Goal: Transaction & Acquisition: Purchase product/service

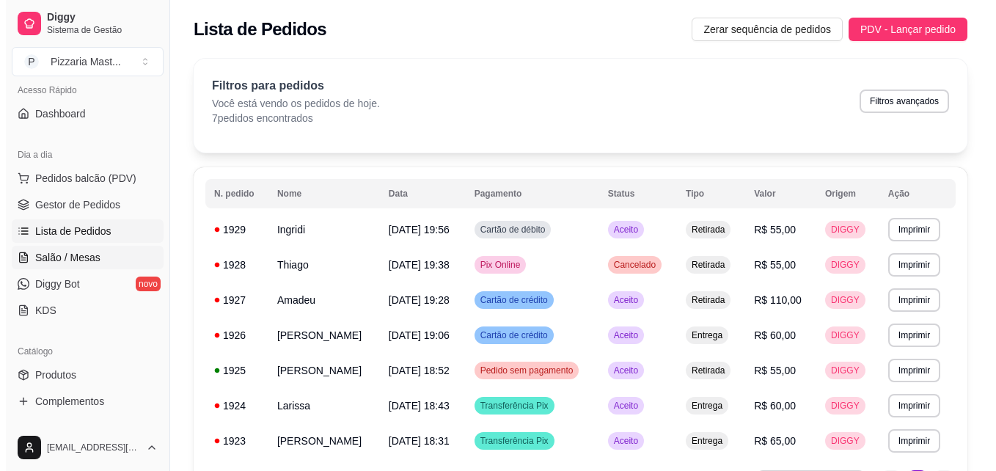
scroll to position [105, 0]
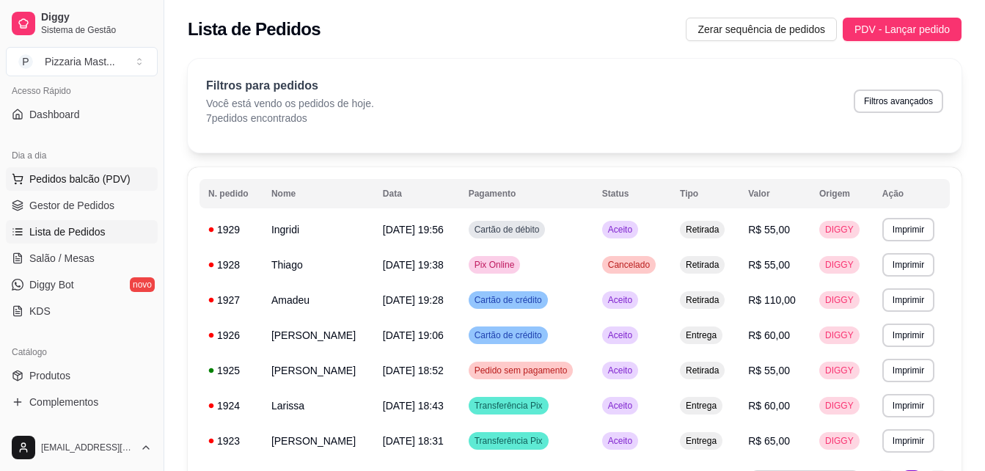
click at [83, 183] on span "Pedidos balcão (PDV)" at bounding box center [79, 179] width 101 height 15
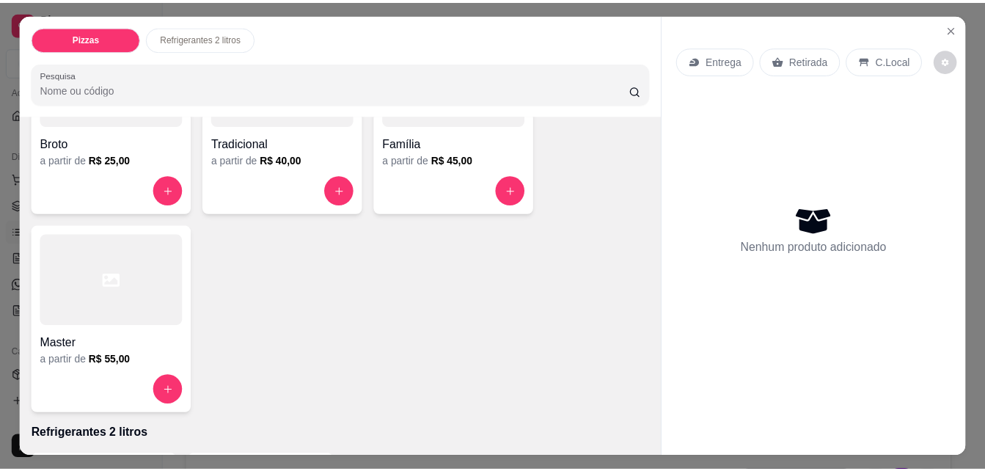
scroll to position [186, 0]
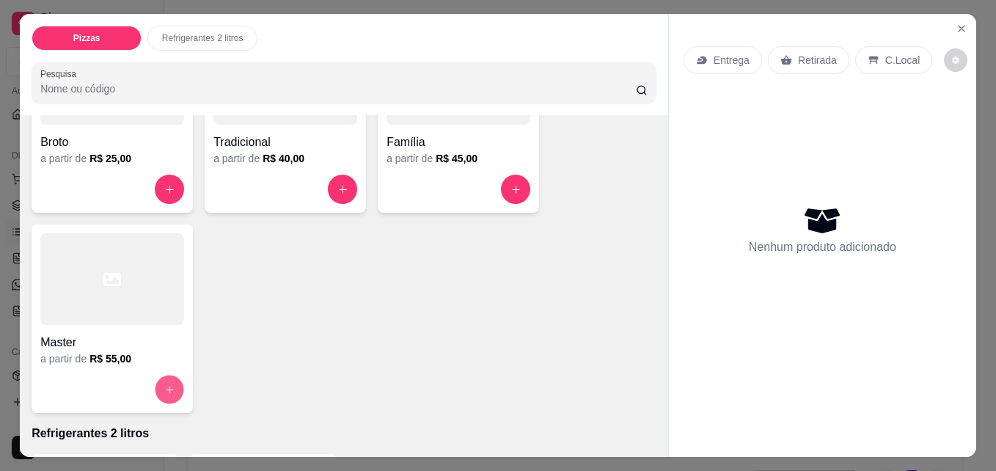
click at [167, 376] on button "increase-product-quantity" at bounding box center [169, 390] width 29 height 29
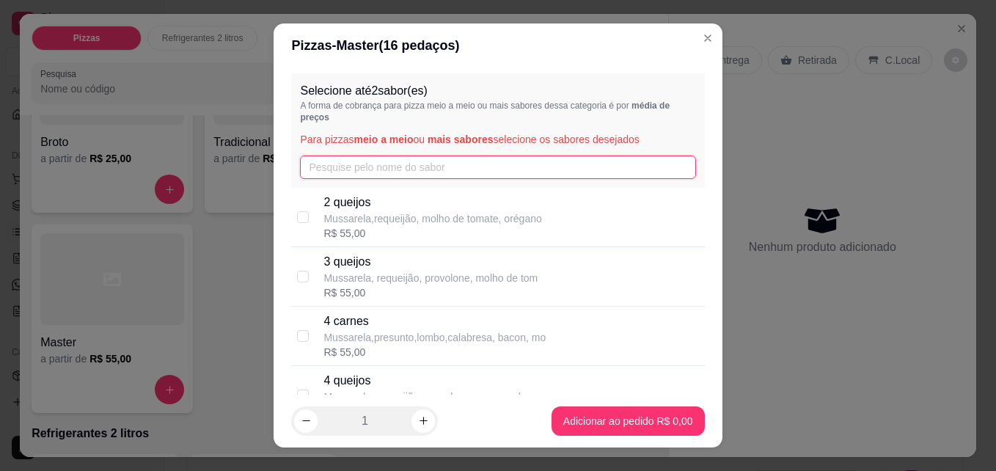
click at [315, 161] on input "text" at bounding box center [497, 166] width 395 height 23
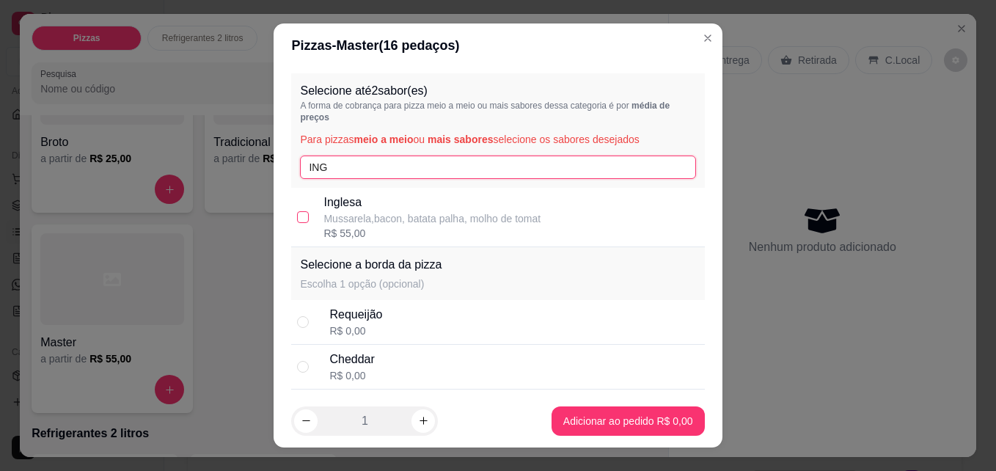
type input "ING"
click at [297, 217] on input "checkbox" at bounding box center [303, 217] width 12 height 12
checkbox input "true"
click at [328, 171] on input "ING" at bounding box center [497, 166] width 395 height 23
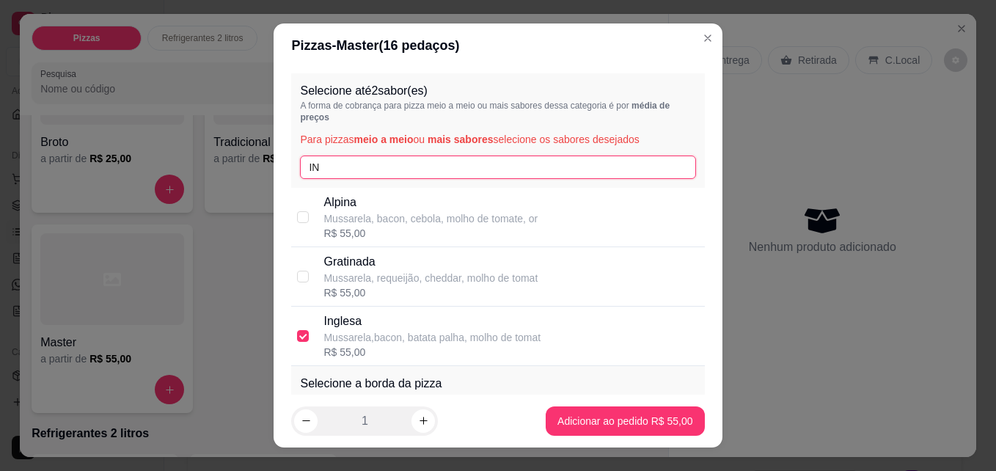
type input "I"
click at [297, 213] on input "checkbox" at bounding box center [303, 217] width 12 height 12
checkbox input "true"
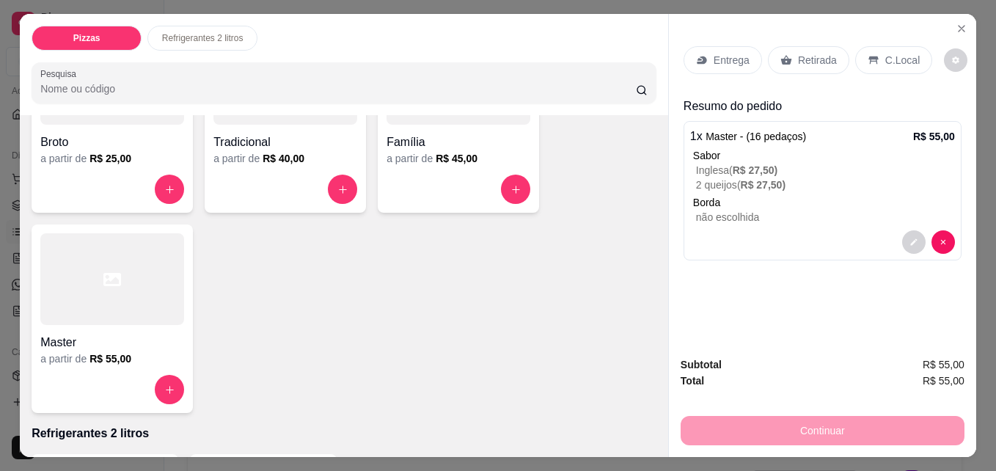
click at [788, 58] on div "Retirada" at bounding box center [808, 60] width 81 height 28
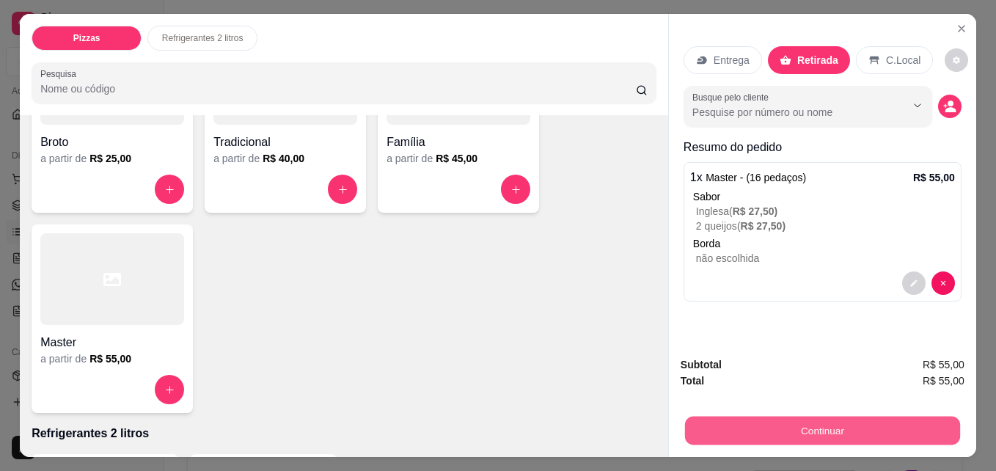
click at [813, 421] on button "Continuar" at bounding box center [822, 430] width 275 height 29
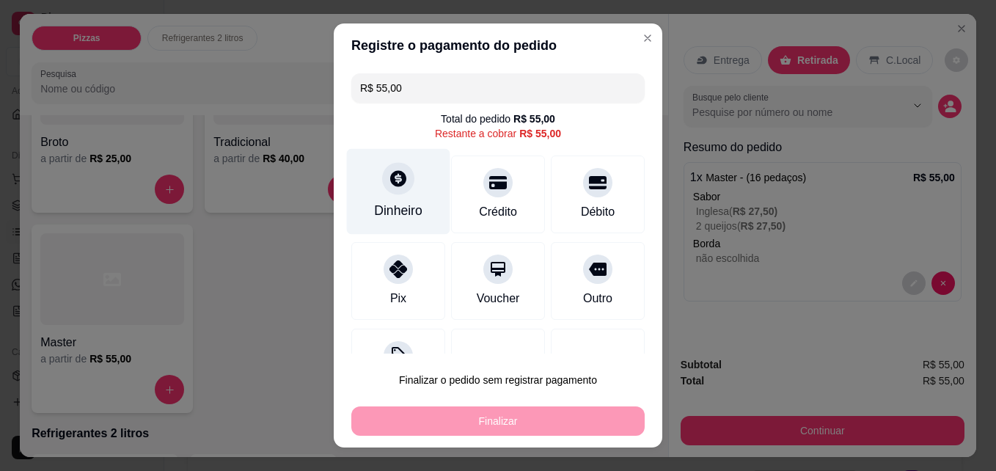
click at [397, 217] on div "Dinheiro" at bounding box center [398, 210] width 48 height 19
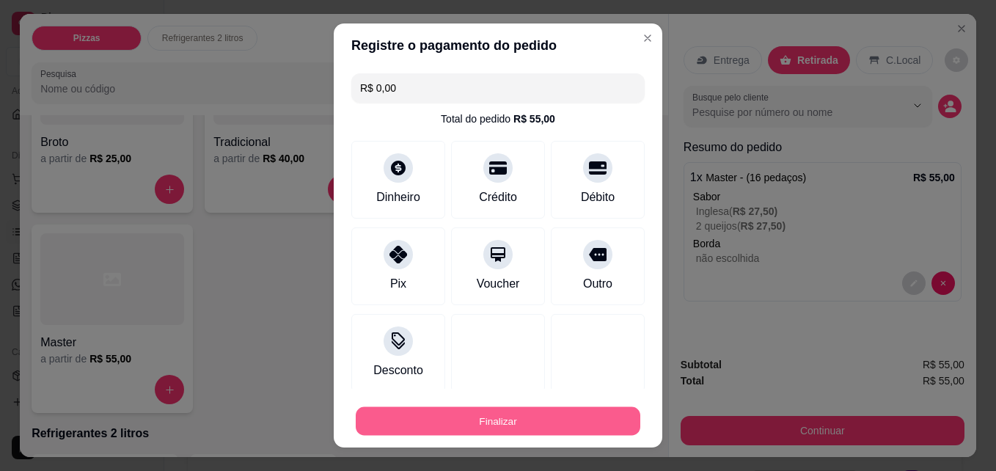
click at [511, 423] on button "Finalizar" at bounding box center [498, 421] width 285 height 29
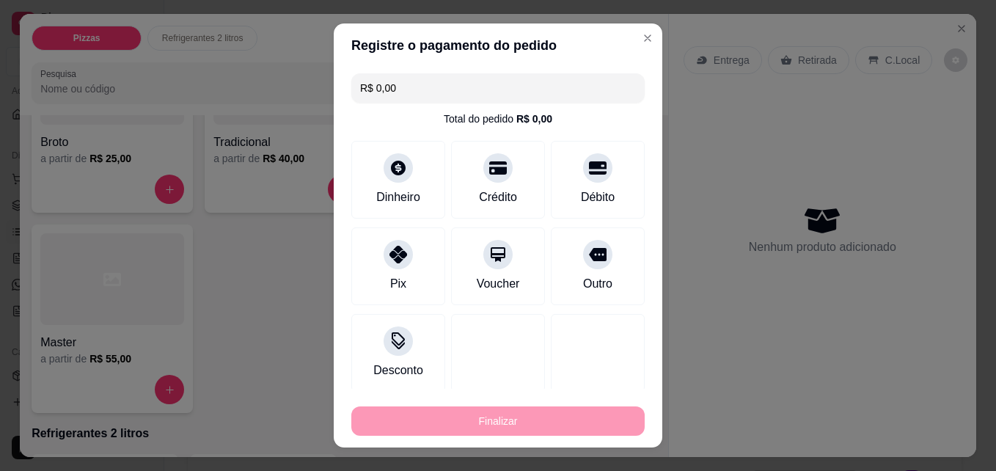
type input "-R$ 55,00"
